Goal: Task Accomplishment & Management: Complete application form

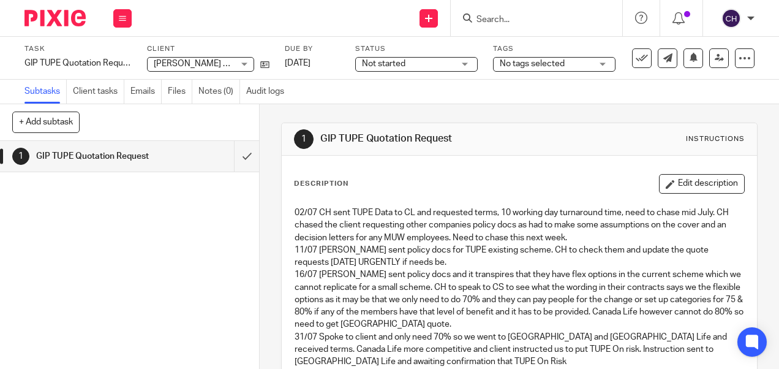
scroll to position [304, 0]
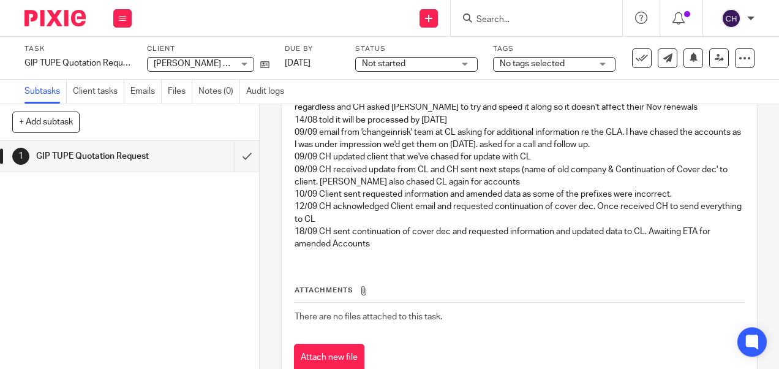
click at [497, 20] on input "Search" at bounding box center [530, 20] width 110 height 11
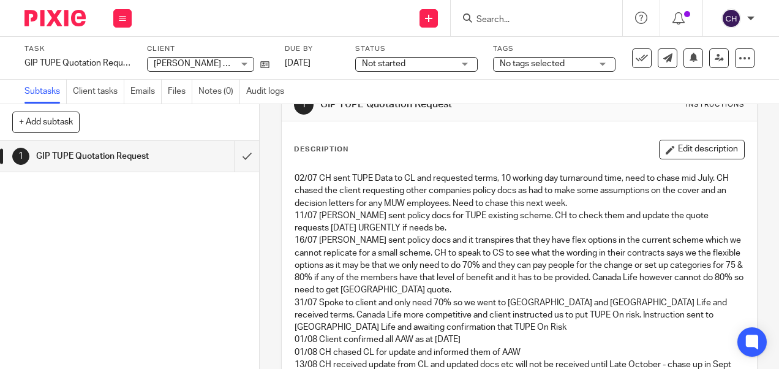
scroll to position [0, 0]
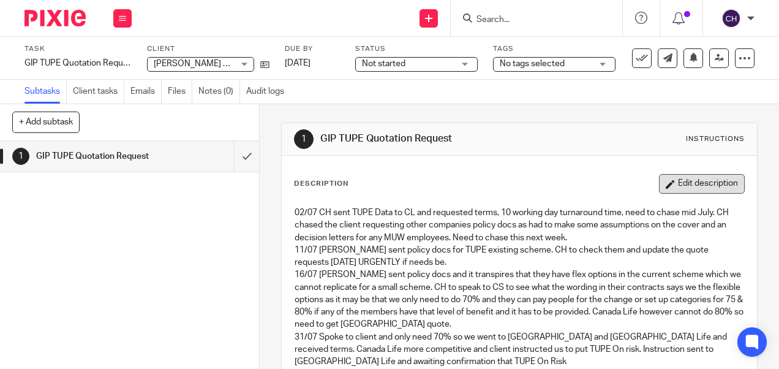
click at [677, 186] on button "Edit description" at bounding box center [702, 184] width 86 height 20
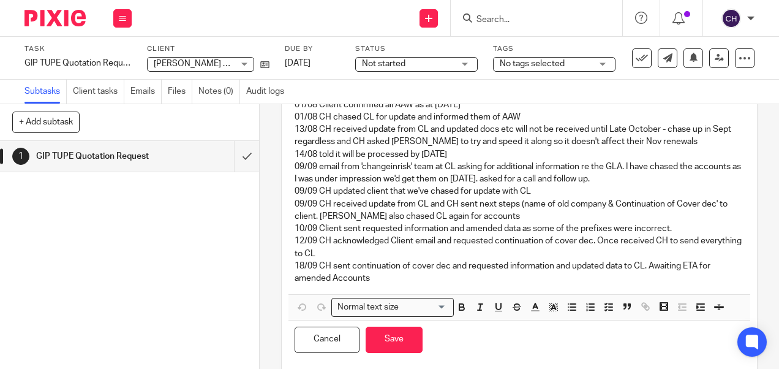
scroll to position [285, 0]
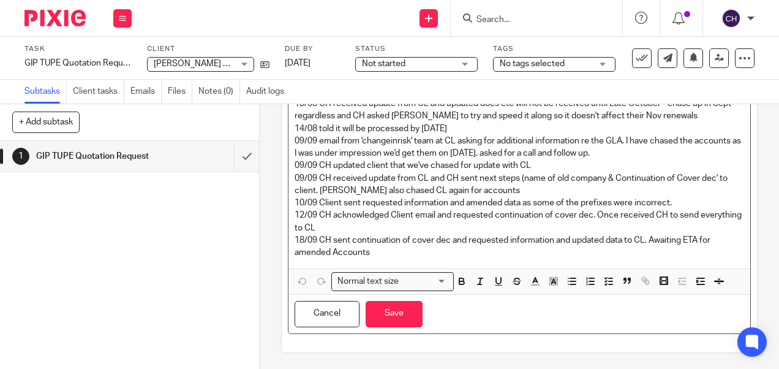
click at [365, 249] on p "18/09 CH sent continuation of cover dec and requested information and updated d…" at bounding box center [519, 246] width 449 height 25
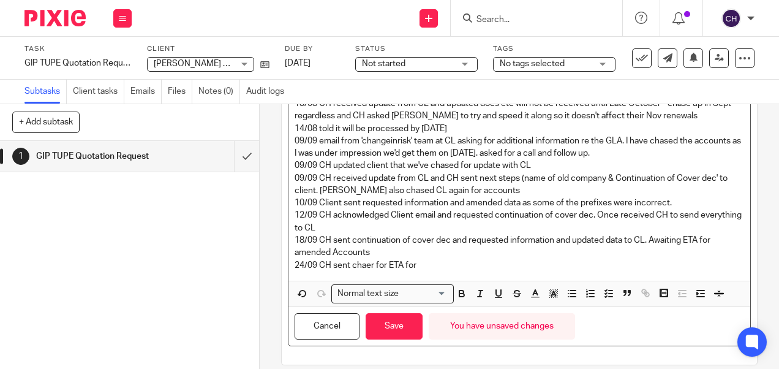
click at [361, 265] on p "24/09 CH sent chaer for ETA for" at bounding box center [519, 265] width 449 height 12
click at [421, 266] on p "24/09 CH sent chaser for ETA for" at bounding box center [519, 265] width 449 height 12
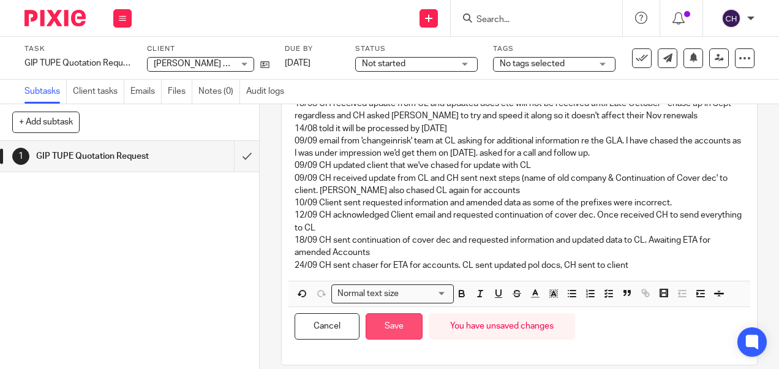
click at [394, 327] on button "Save" at bounding box center [394, 326] width 57 height 26
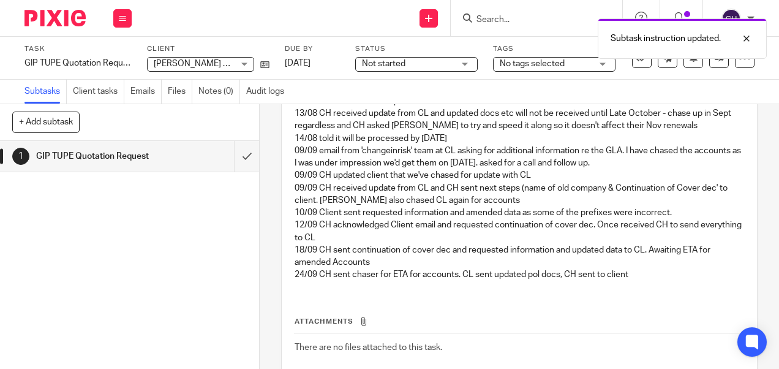
scroll to position [295, 0]
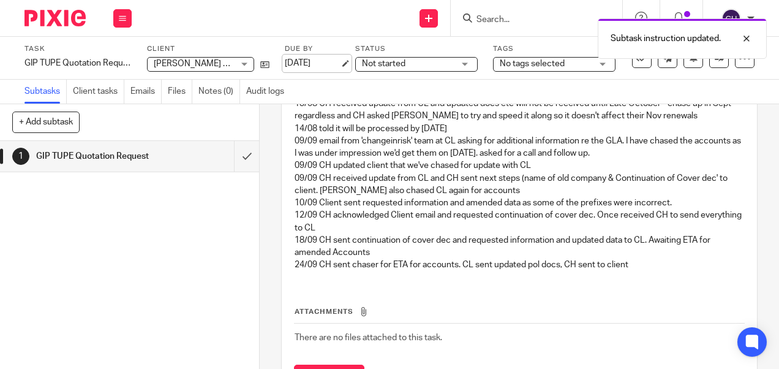
click at [315, 64] on link "[DATE]" at bounding box center [312, 63] width 55 height 13
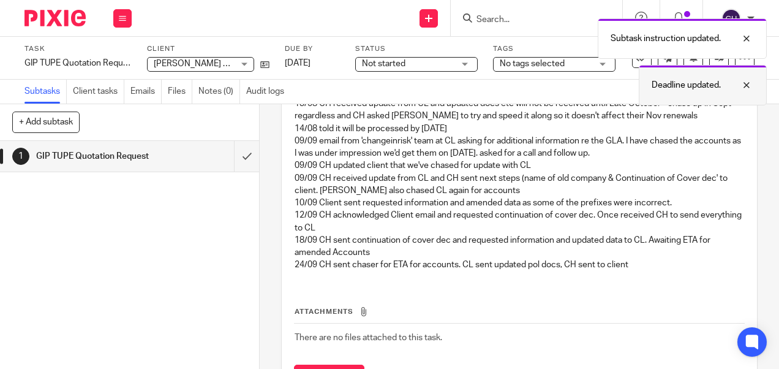
click at [742, 87] on div at bounding box center [737, 85] width 33 height 15
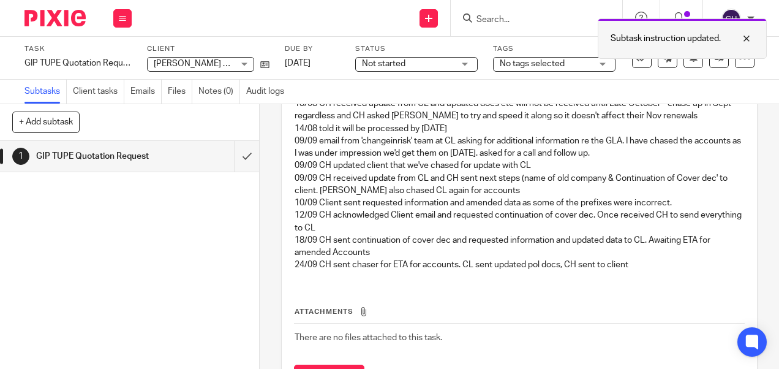
click at [747, 38] on div at bounding box center [737, 38] width 33 height 15
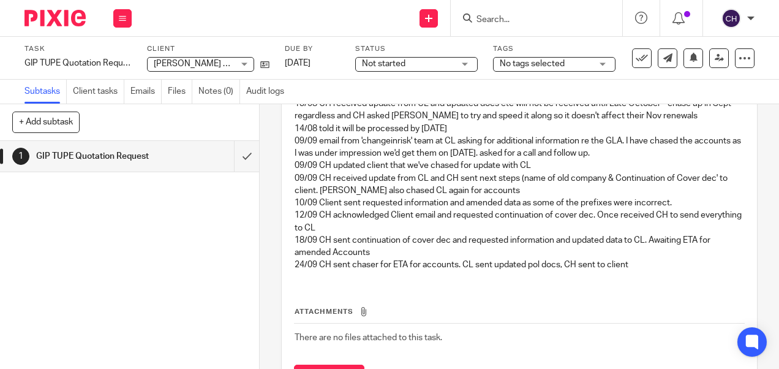
click at [44, 20] on img at bounding box center [54, 18] width 61 height 17
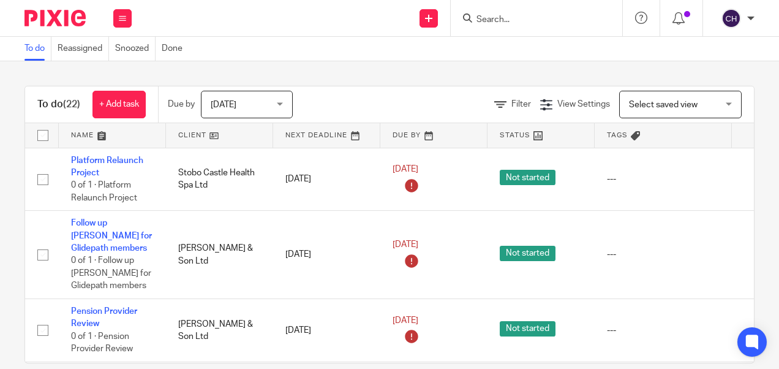
click at [544, 17] on input "Search" at bounding box center [530, 20] width 110 height 11
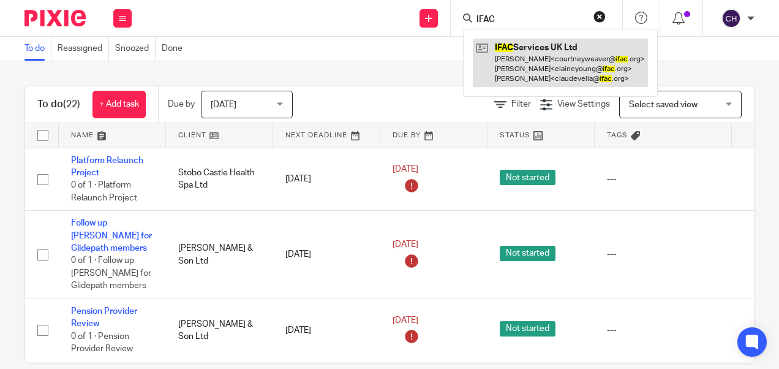
type input "IFAC"
click at [529, 62] on link at bounding box center [560, 63] width 175 height 48
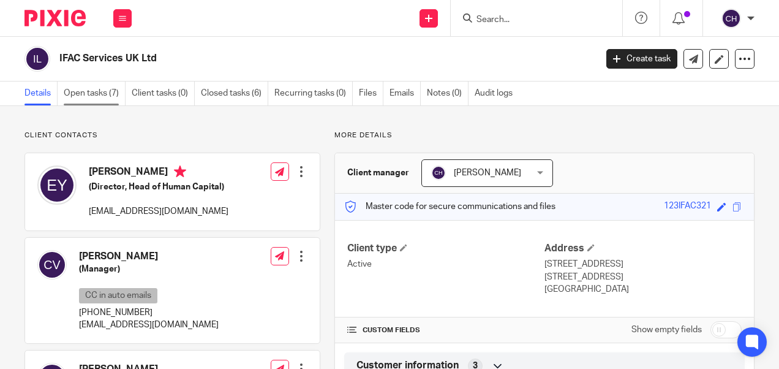
click at [77, 94] on link "Open tasks (7)" at bounding box center [95, 93] width 62 height 24
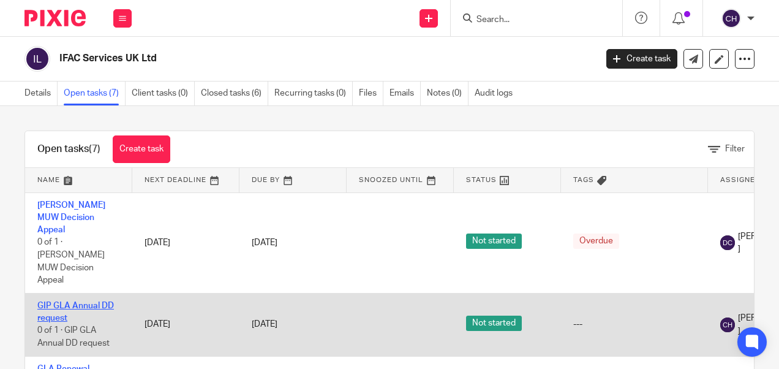
click at [82, 301] on link "GIP GLA Annual DD request" at bounding box center [75, 311] width 77 height 21
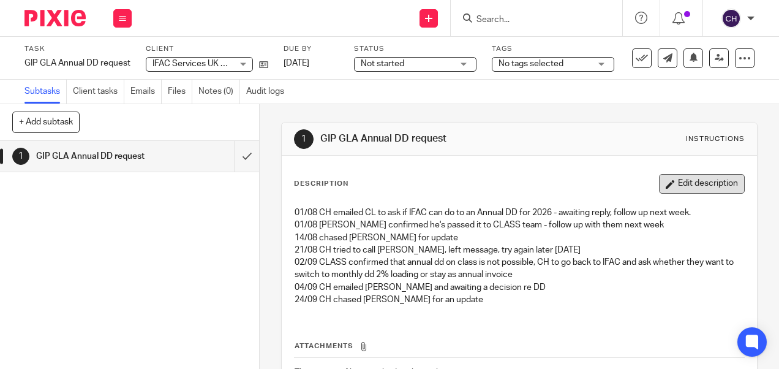
click at [673, 186] on button "Edit description" at bounding box center [702, 184] width 86 height 20
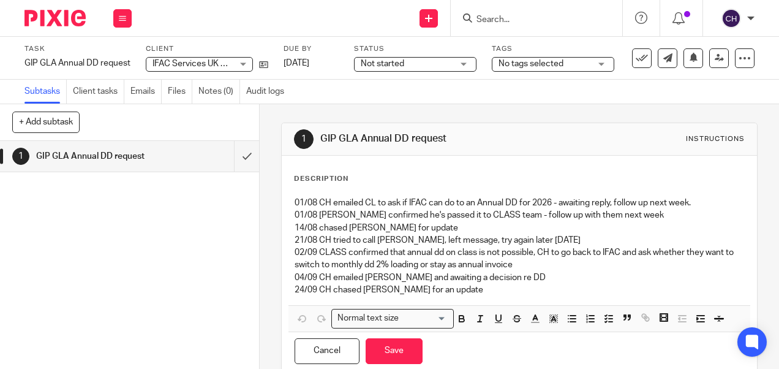
click at [458, 289] on p "24/09 CH chased [PERSON_NAME] for an update" at bounding box center [519, 290] width 449 height 12
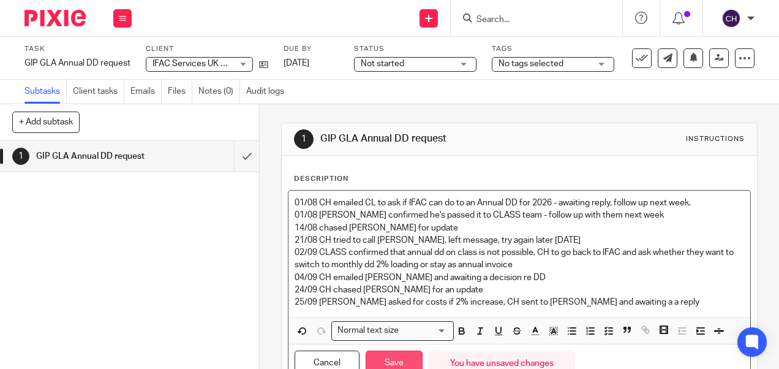
click at [385, 361] on button "Save" at bounding box center [394, 363] width 57 height 26
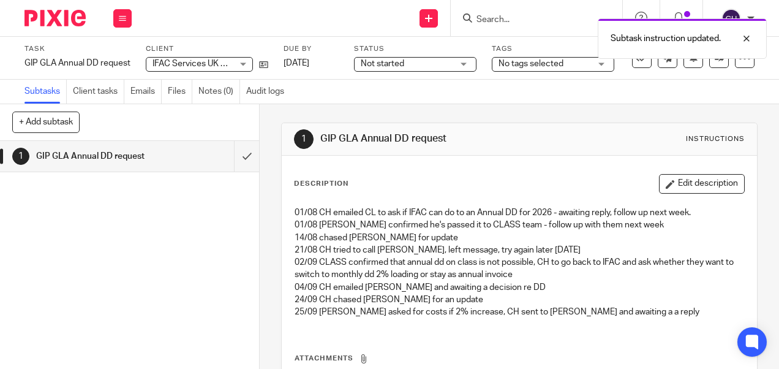
click at [61, 17] on img at bounding box center [54, 18] width 61 height 17
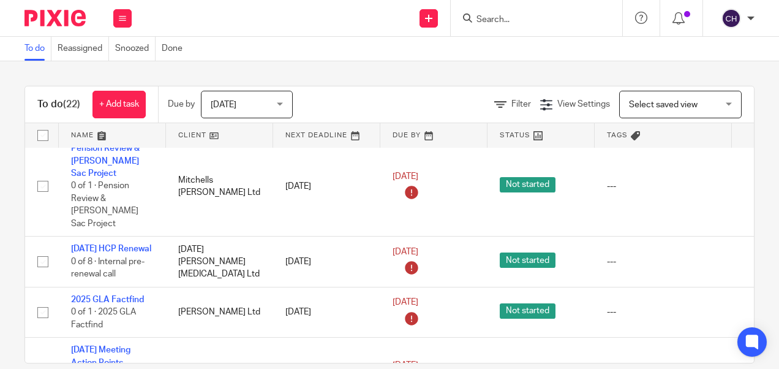
scroll to position [1132, 0]
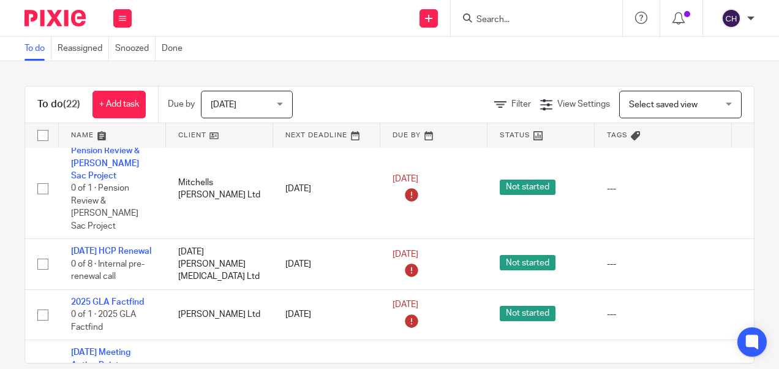
click at [499, 21] on input "Search" at bounding box center [530, 20] width 110 height 11
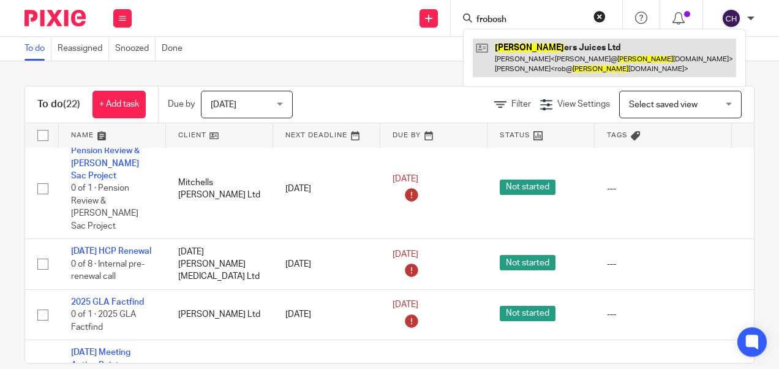
type input "frobosh"
click at [518, 55] on link at bounding box center [604, 58] width 263 height 38
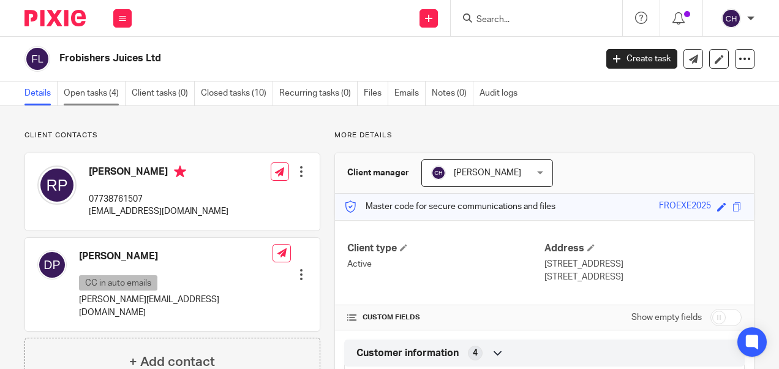
click at [85, 87] on link "Open tasks (4)" at bounding box center [95, 93] width 62 height 24
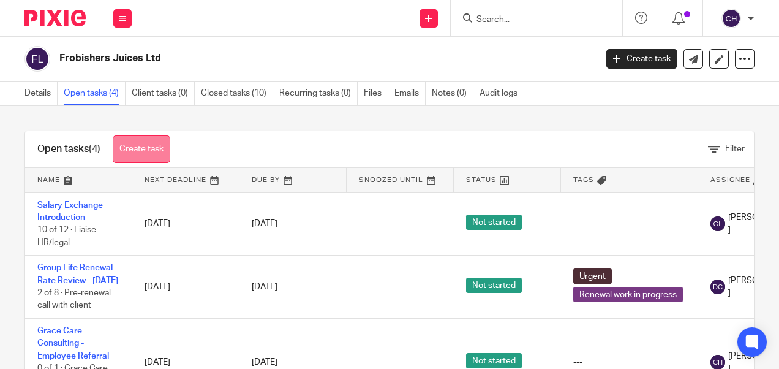
click at [145, 148] on link "Create task" at bounding box center [142, 149] width 58 height 28
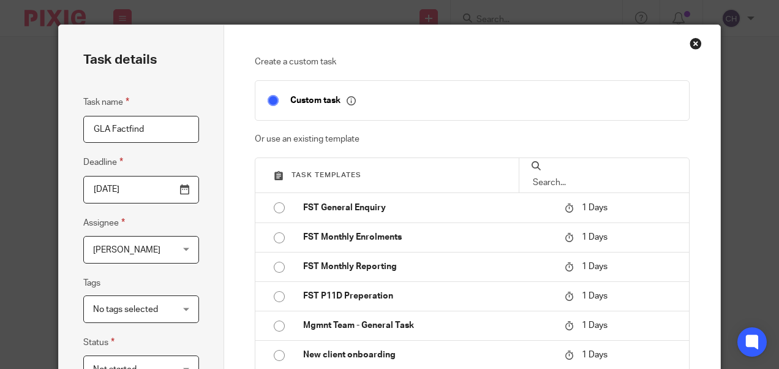
type input "GLA Factfind"
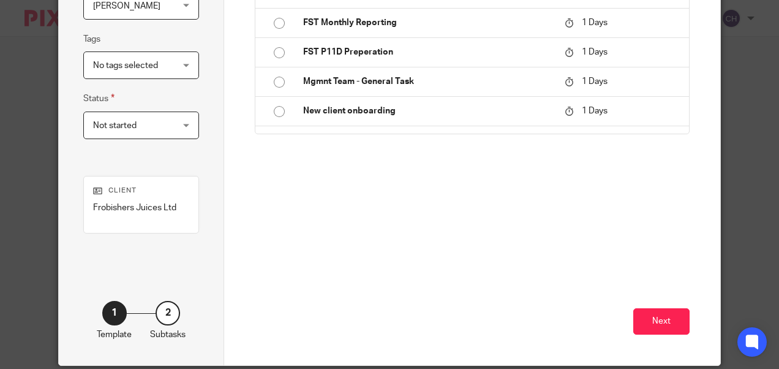
scroll to position [265, 0]
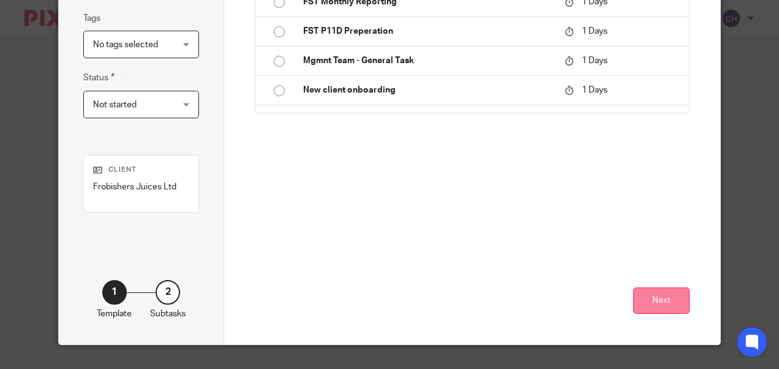
click at [639, 300] on button "Next" at bounding box center [661, 300] width 56 height 26
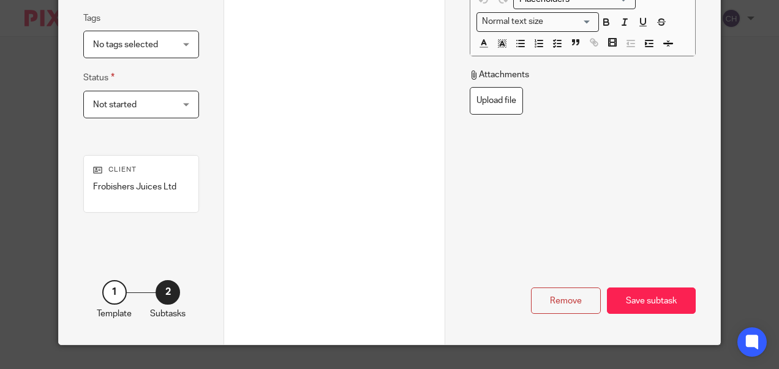
scroll to position [0, 0]
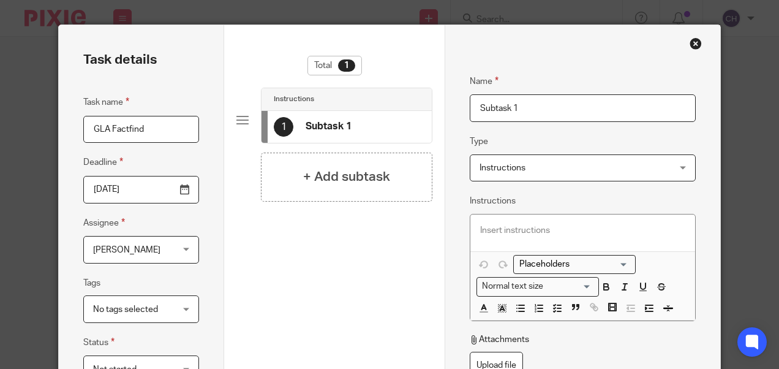
drag, startPoint x: 105, startPoint y: 135, endPoint x: 0, endPoint y: 118, distance: 106.2
click at [0, 118] on html "Work Email Clients Team Reports Work Email Clients Team Reports Settings Send n…" at bounding box center [389, 184] width 779 height 369
drag, startPoint x: 527, startPoint y: 114, endPoint x: 358, endPoint y: 110, distance: 168.5
click at [358, 110] on div "Task details Task name GLA Factfind Deadline 2025-09-25 Assignee Chantelle Hamo…" at bounding box center [389, 317] width 661 height 584
paste input "GLA Factfind"
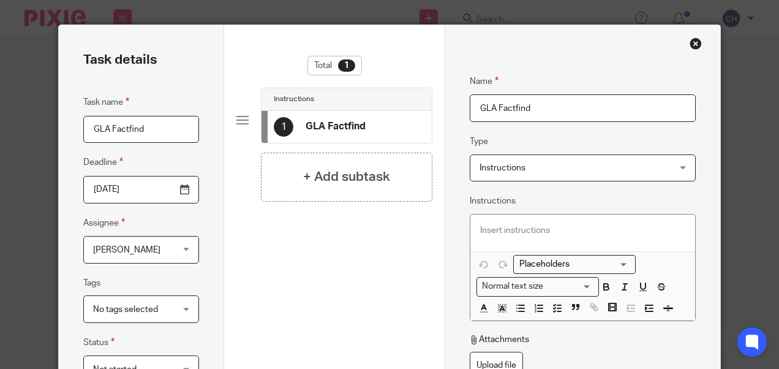
type input "GLA Factfind"
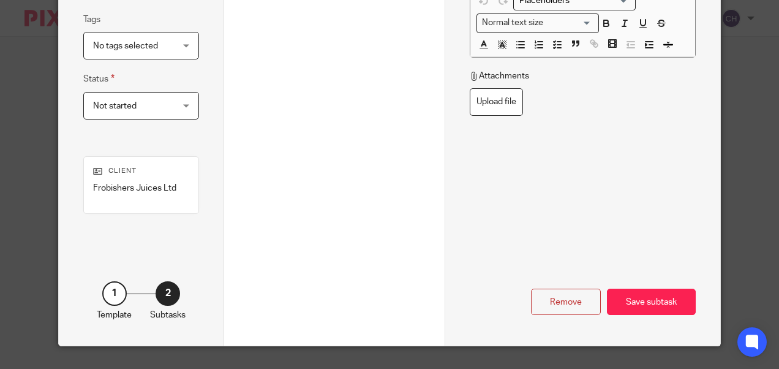
scroll to position [265, 0]
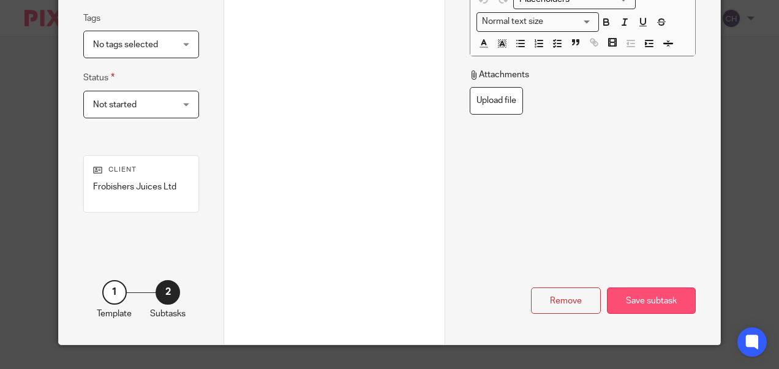
click at [651, 295] on div "Save subtask" at bounding box center [651, 300] width 89 height 26
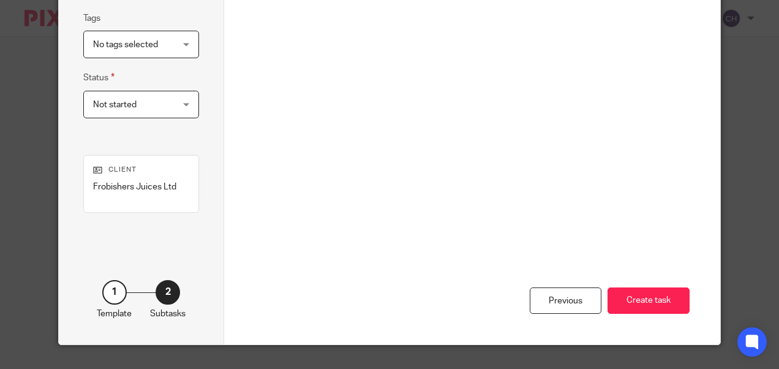
click at [651, 295] on button "Create task" at bounding box center [649, 300] width 82 height 26
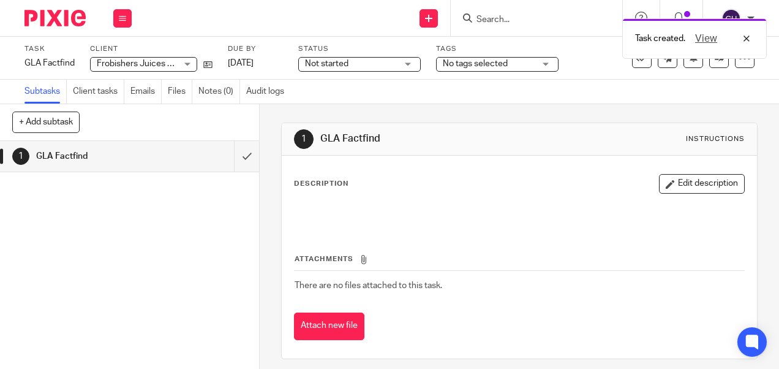
click at [33, 24] on img at bounding box center [54, 18] width 61 height 17
